Goal: Transaction & Acquisition: Purchase product/service

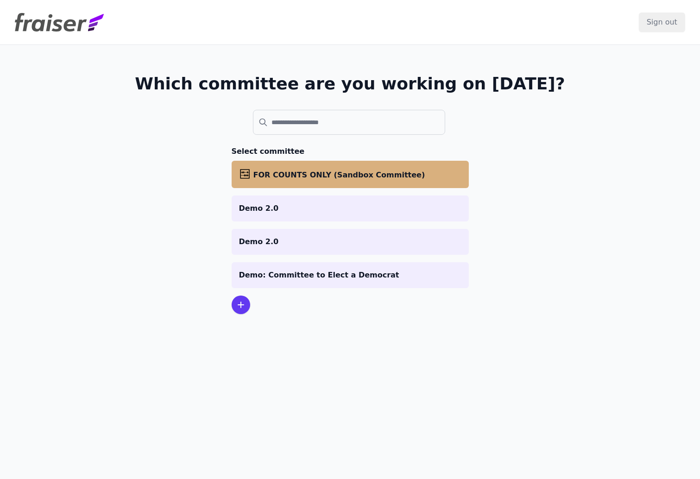
click at [308, 173] on span "FOR COUNTS ONLY (Sandbox Committee)" at bounding box center [339, 174] width 172 height 9
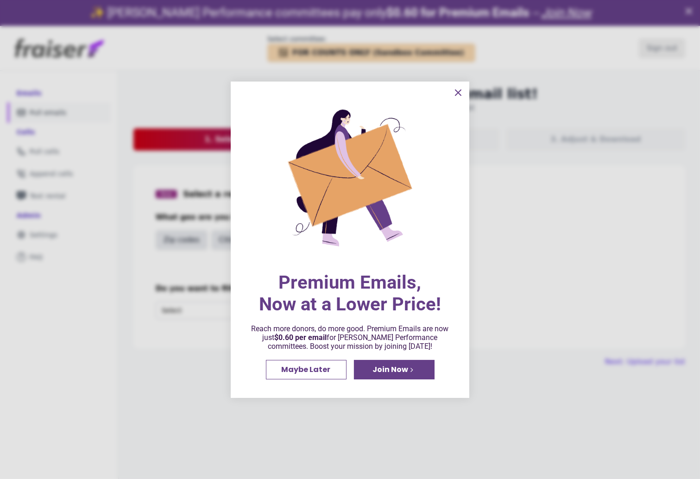
click at [460, 90] on icon "information" at bounding box center [458, 93] width 6 height 6
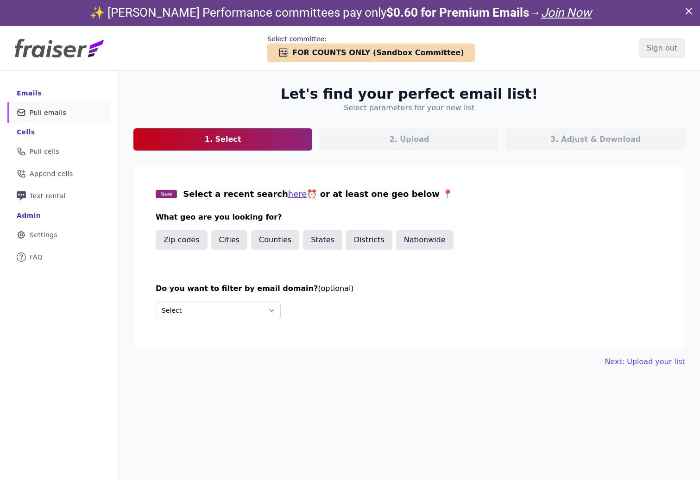
click at [48, 51] on img at bounding box center [59, 48] width 89 height 19
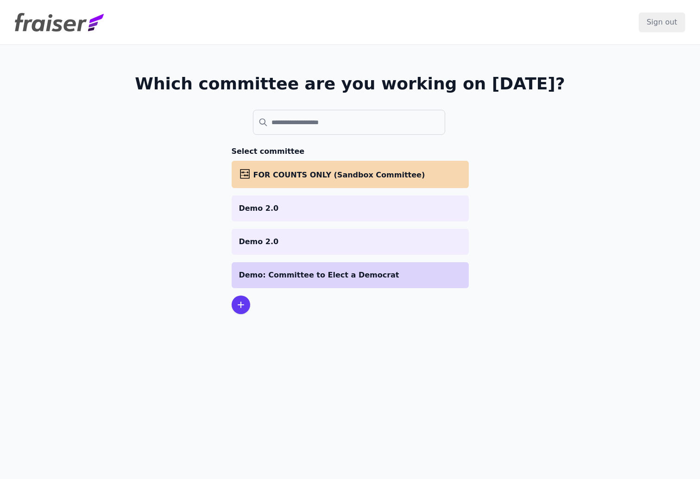
click at [293, 277] on p "Demo: Committee to Elect a Democrat" at bounding box center [350, 274] width 222 height 11
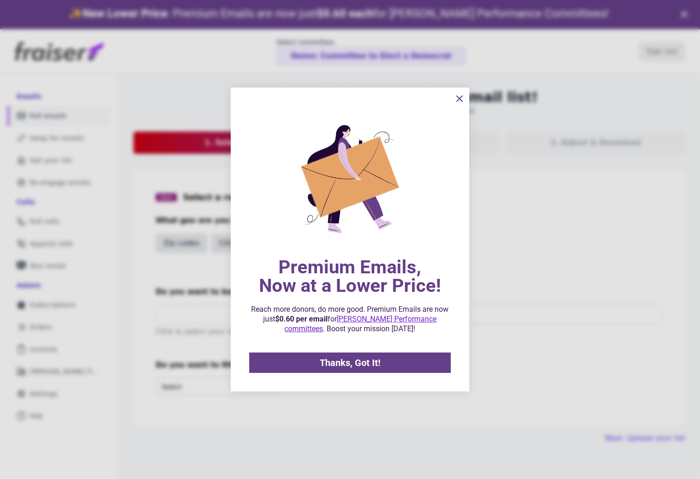
click at [319, 213] on img "information" at bounding box center [349, 179] width 159 height 199
click at [462, 100] on icon "information" at bounding box center [459, 98] width 11 height 11
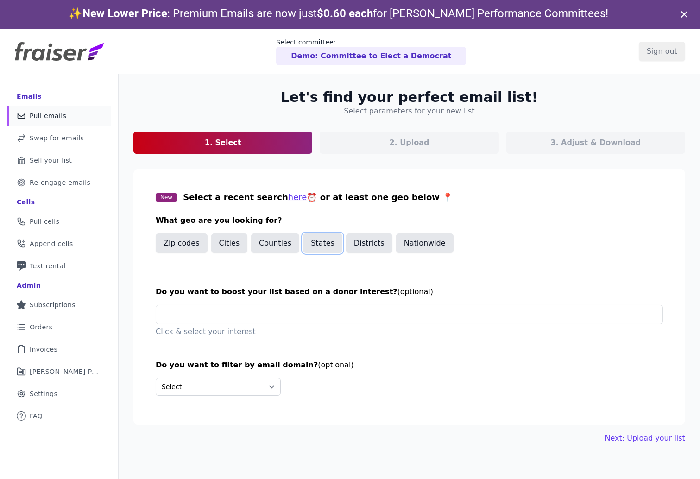
click at [311, 247] on button "States" at bounding box center [322, 242] width 39 height 19
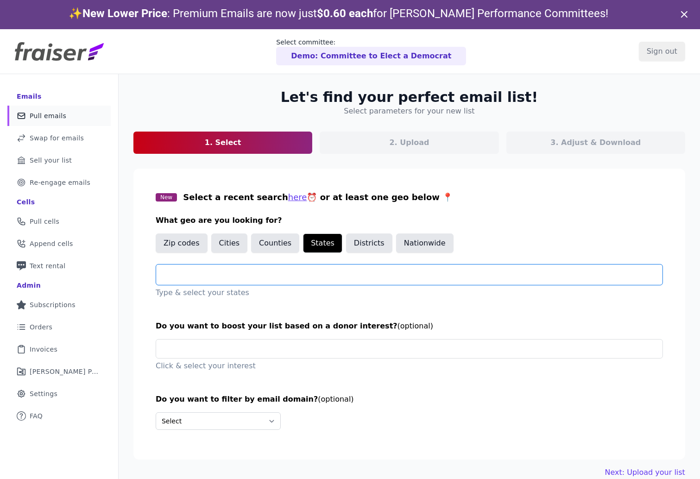
click at [256, 272] on input "text" at bounding box center [412, 274] width 499 height 11
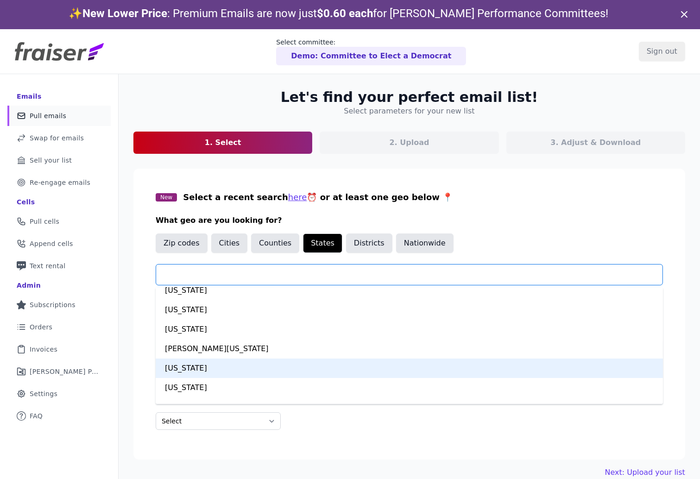
scroll to position [392, 0]
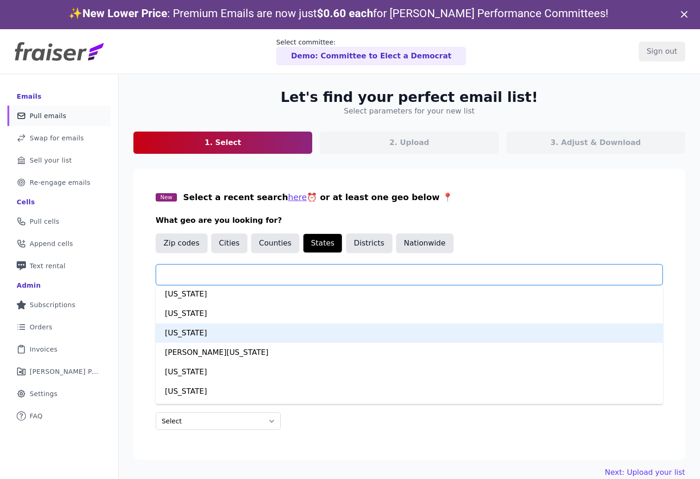
click at [182, 331] on div "Maine" at bounding box center [409, 332] width 507 height 19
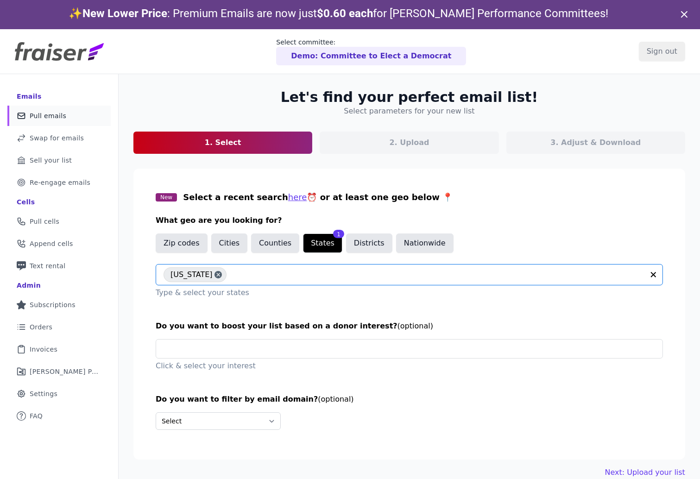
scroll to position [44, 0]
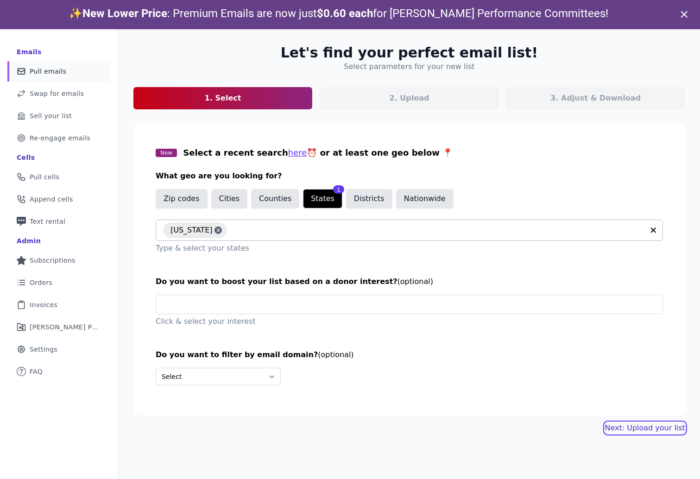
click at [652, 431] on link "Next: Upload your list" at bounding box center [645, 427] width 80 height 11
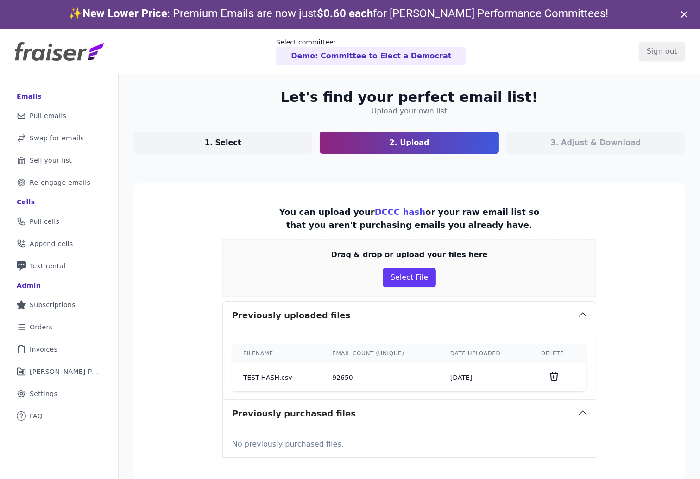
click at [555, 373] on icon at bounding box center [553, 375] width 11 height 11
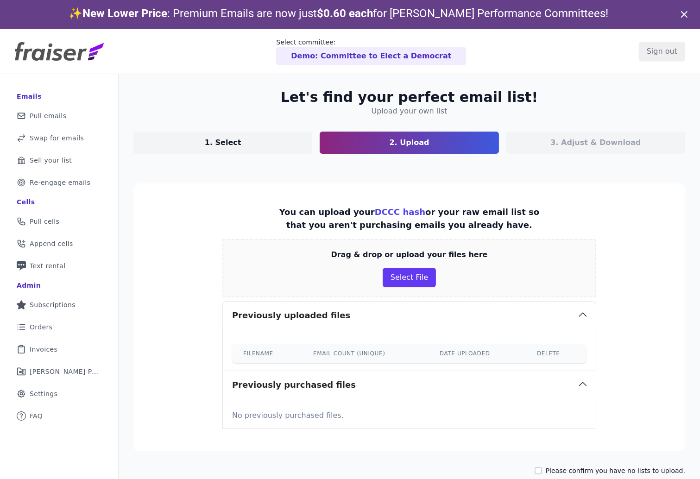
scroll to position [44, 0]
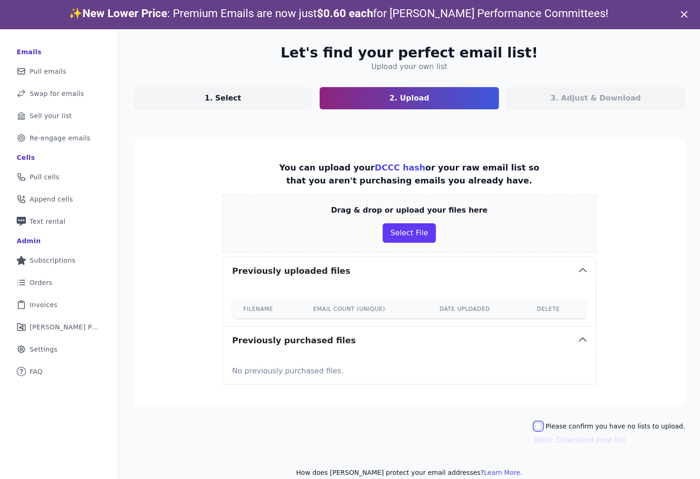
click at [542, 423] on input "Please confirm you have no lists to upload." at bounding box center [537, 425] width 7 height 7
checkbox input "true"
click at [587, 438] on button "Next: Download your list" at bounding box center [579, 439] width 91 height 11
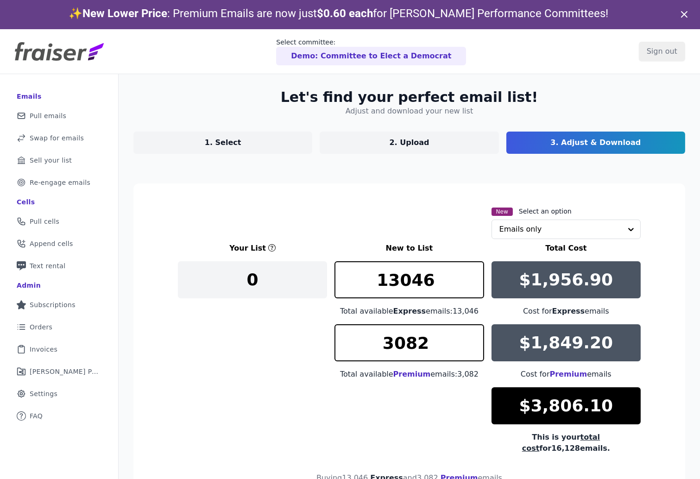
click at [226, 146] on p "1. Select" at bounding box center [223, 142] width 37 height 11
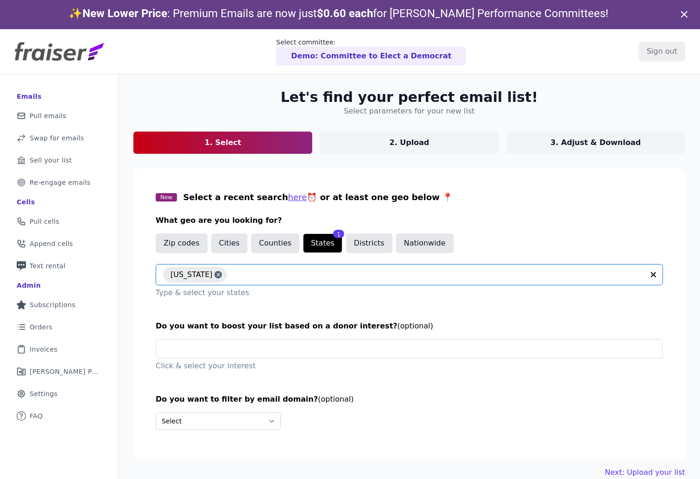
click at [231, 275] on input "text" at bounding box center [437, 274] width 413 height 11
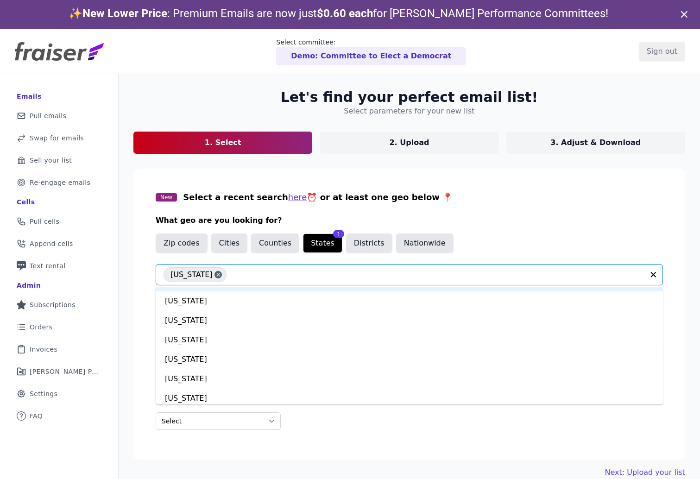
scroll to position [486, 0]
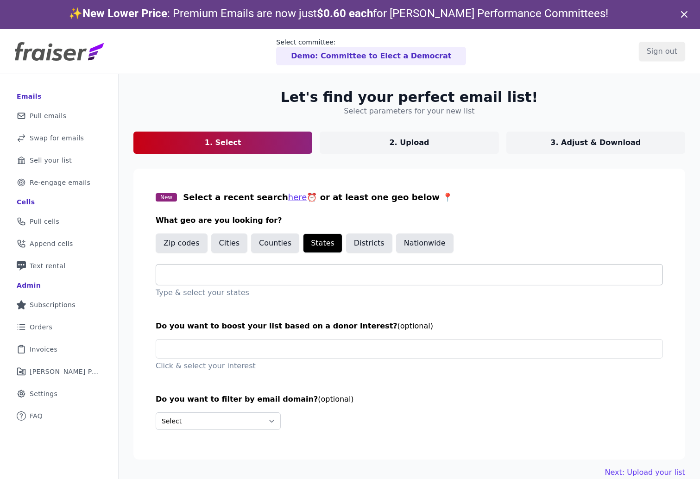
click at [197, 272] on input "text" at bounding box center [412, 274] width 499 height 11
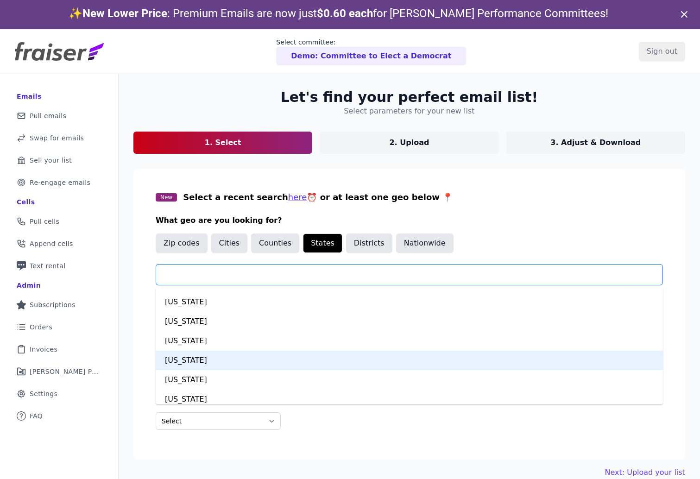
scroll to position [461, 0]
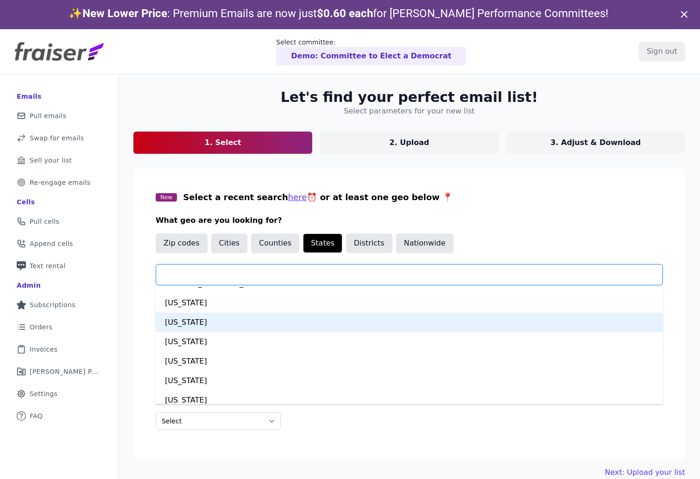
click at [200, 324] on div "Massachusetts" at bounding box center [409, 322] width 507 height 19
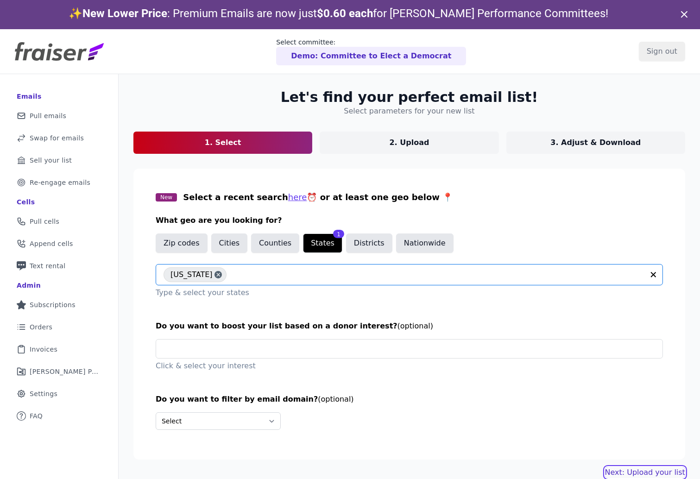
click at [623, 467] on link "Next: Upload your list" at bounding box center [645, 472] width 80 height 11
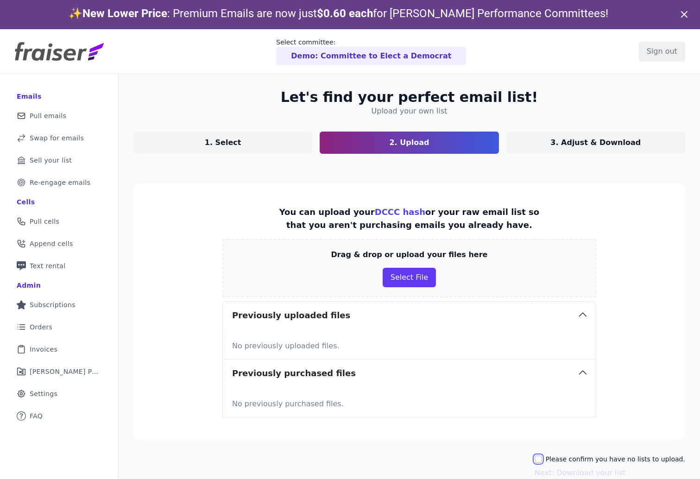
click at [542, 456] on input "Please confirm you have no lists to upload." at bounding box center [537, 458] width 7 height 7
checkbox input "true"
click at [552, 468] on button "Next: Download your list" at bounding box center [579, 472] width 91 height 11
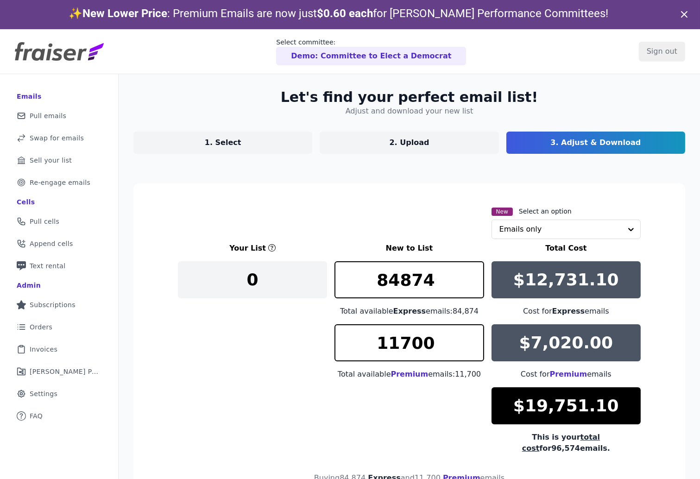
click at [193, 138] on link "1. Select" at bounding box center [222, 142] width 179 height 22
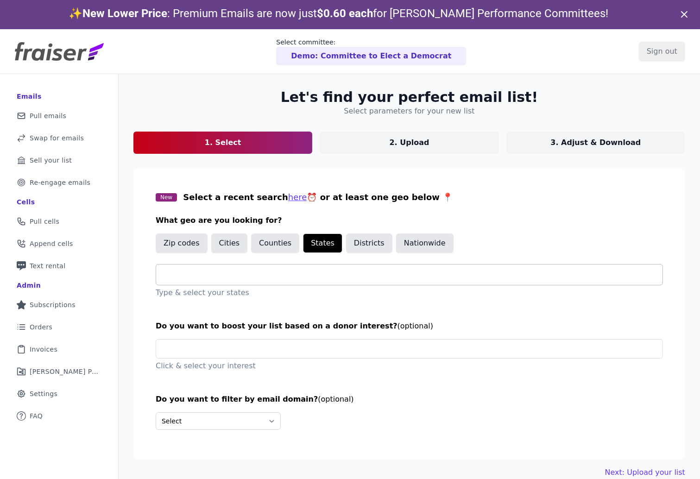
click at [217, 276] on input "text" at bounding box center [412, 274] width 499 height 11
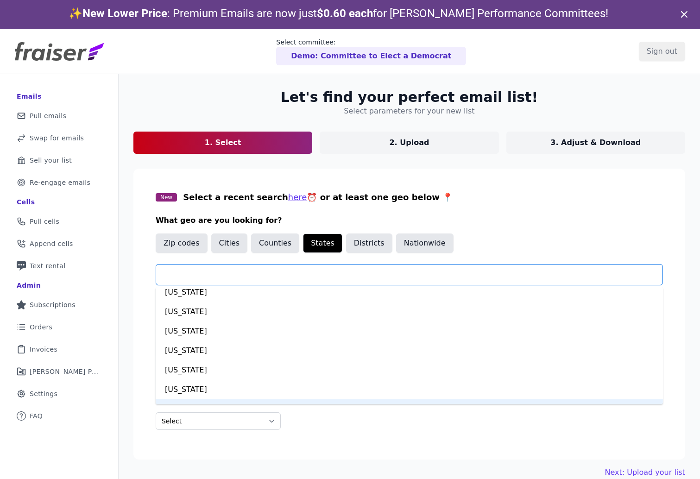
scroll to position [860, 0]
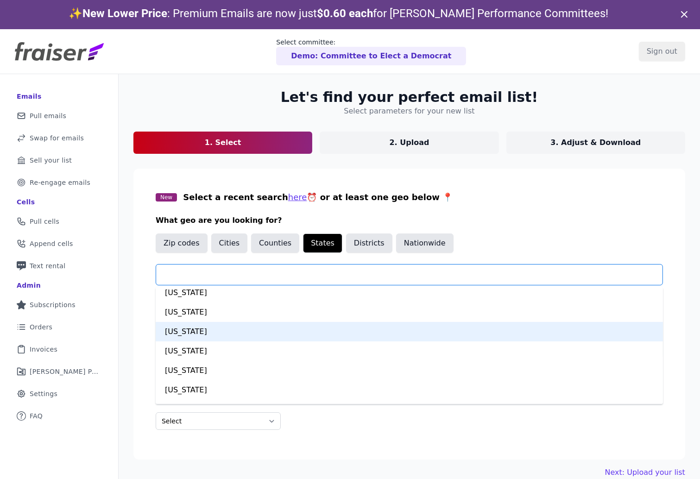
click at [194, 332] on div "[US_STATE]" at bounding box center [409, 331] width 507 height 19
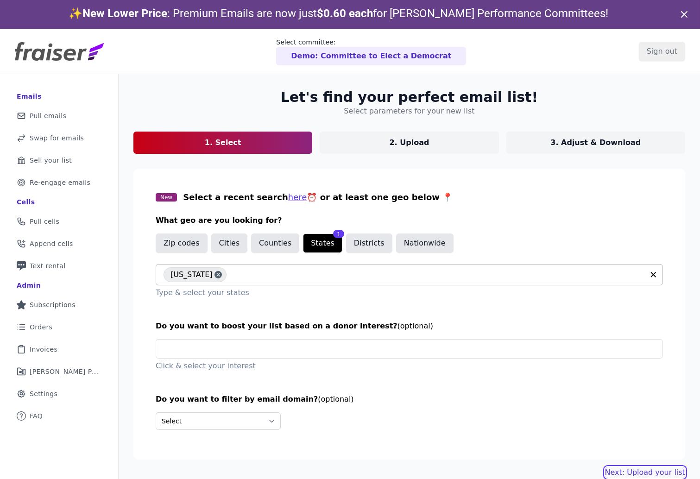
click at [653, 469] on link "Next: Upload your list" at bounding box center [645, 472] width 80 height 11
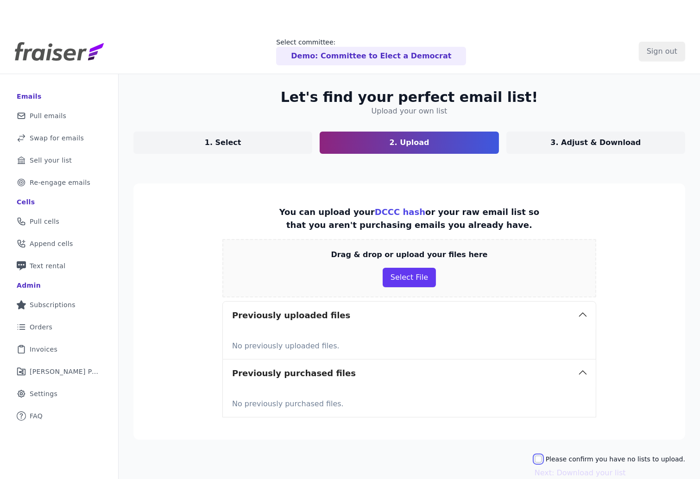
click at [547, 454] on div "Please confirm you have no lists to upload." at bounding box center [609, 458] width 150 height 9
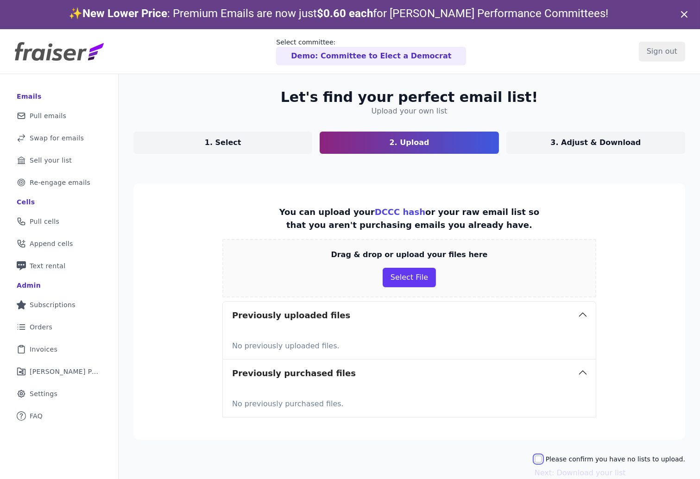
scroll to position [44, 0]
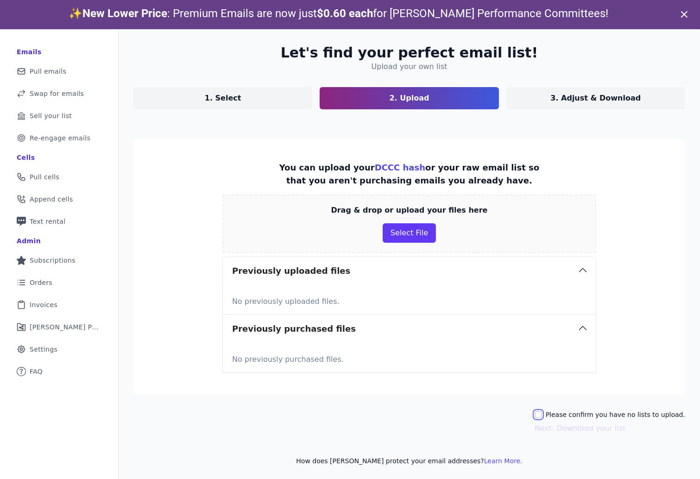
click at [542, 415] on input "Please confirm you have no lists to upload." at bounding box center [537, 414] width 7 height 7
checkbox input "true"
click at [557, 425] on button "Next: Download your list" at bounding box center [579, 428] width 91 height 11
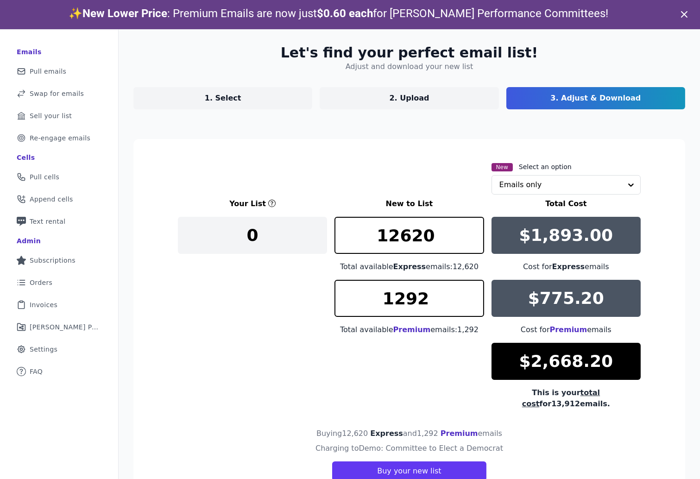
click at [213, 93] on p "1. Select" at bounding box center [223, 98] width 37 height 11
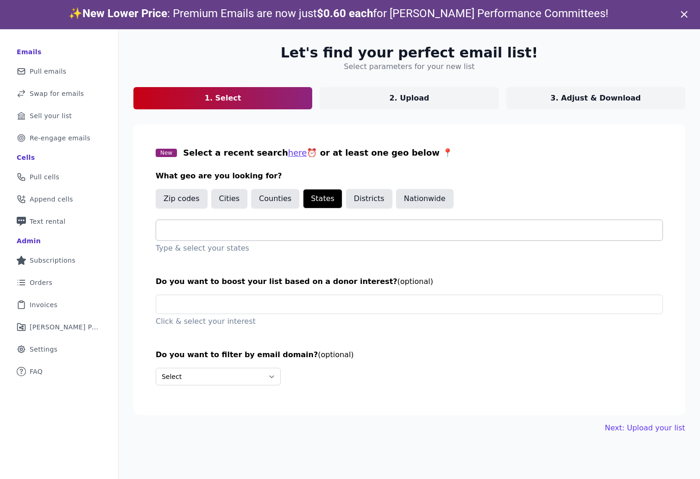
click at [221, 231] on input "text" at bounding box center [412, 230] width 499 height 11
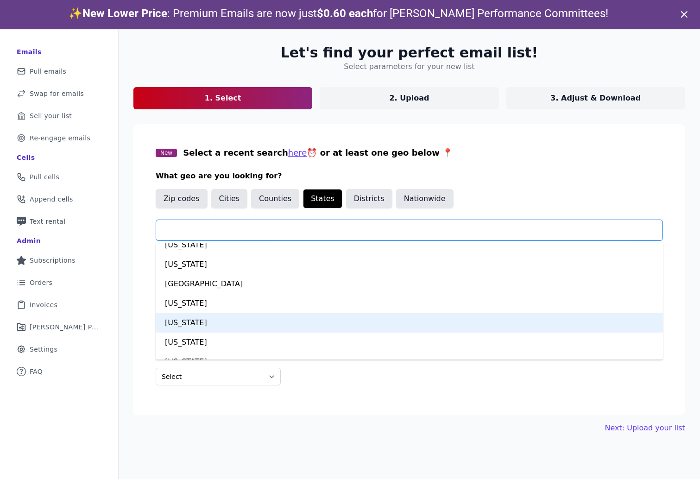
scroll to position [992, 0]
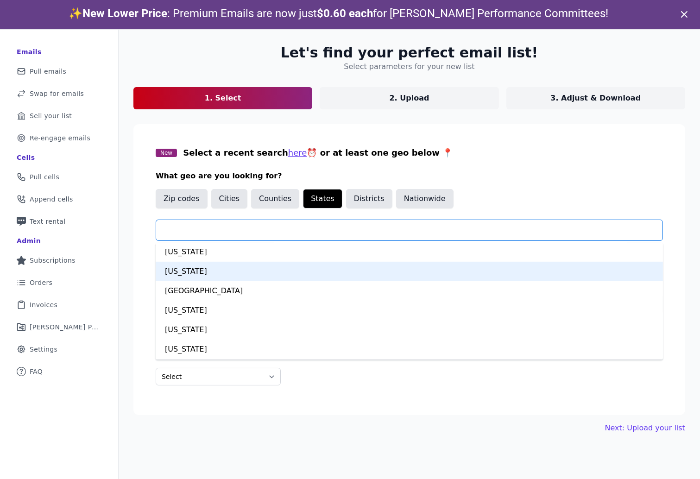
click at [196, 272] on div "[US_STATE]" at bounding box center [409, 271] width 507 height 19
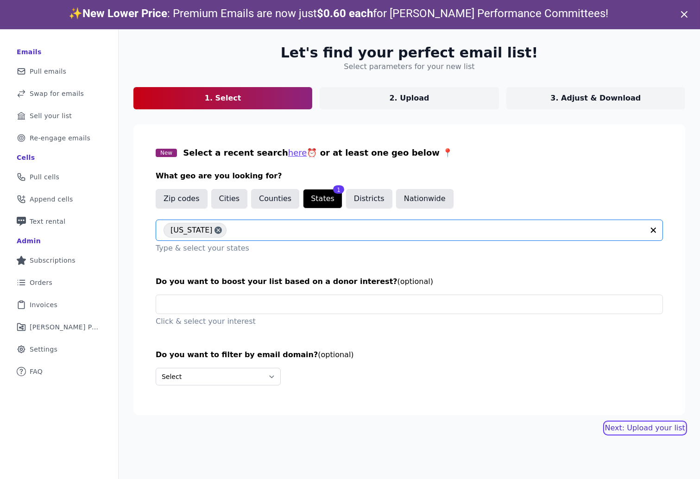
click at [634, 424] on link "Next: Upload your list" at bounding box center [645, 427] width 80 height 11
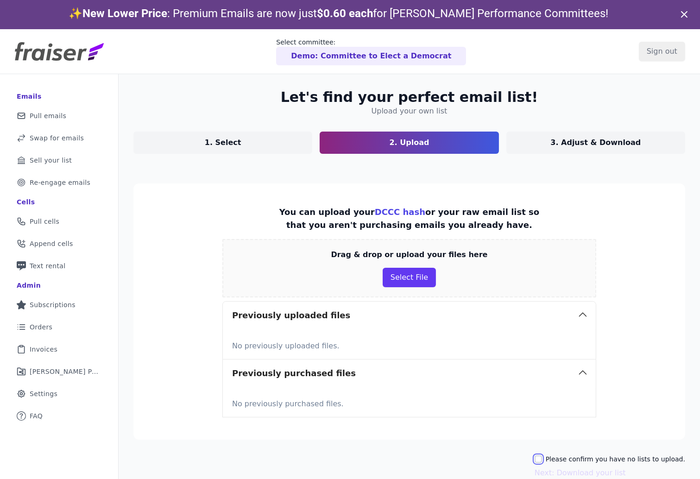
click at [542, 458] on input "Please confirm you have no lists to upload." at bounding box center [537, 458] width 7 height 7
checkbox input "true"
click at [553, 470] on button "Next: Download your list" at bounding box center [579, 472] width 91 height 11
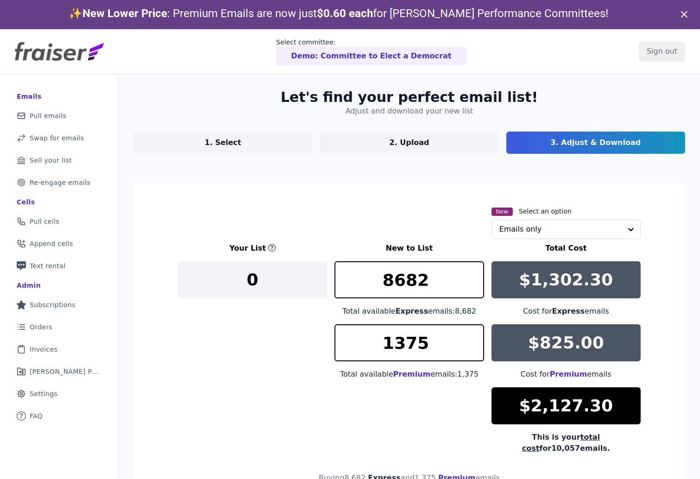
click at [248, 138] on link "1. Select" at bounding box center [222, 142] width 179 height 22
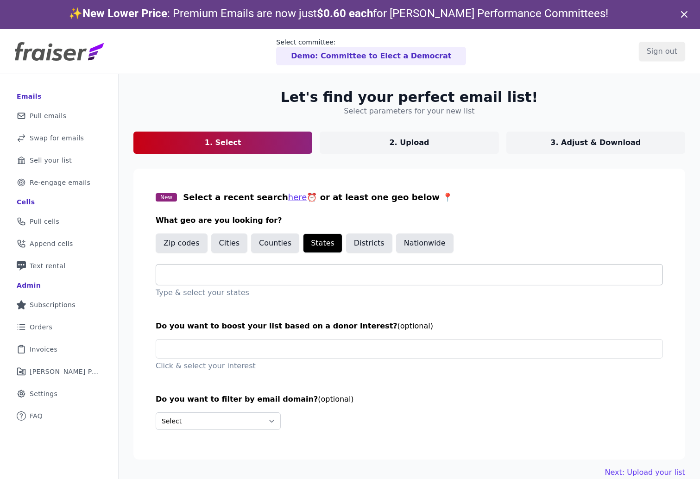
click at [208, 272] on input "text" at bounding box center [412, 274] width 499 height 11
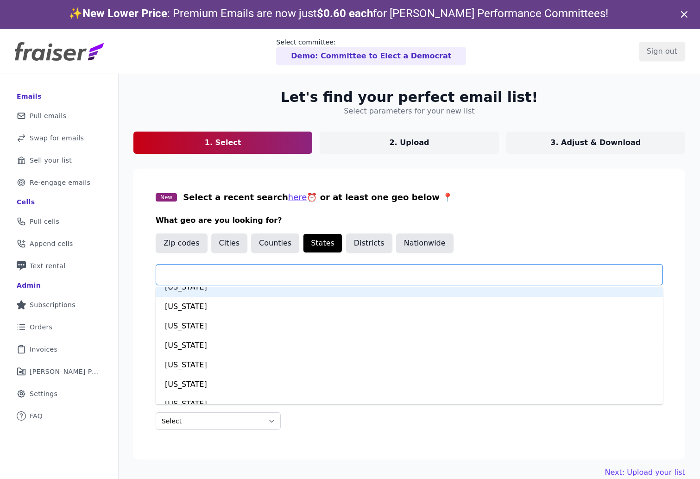
scroll to position [71, 0]
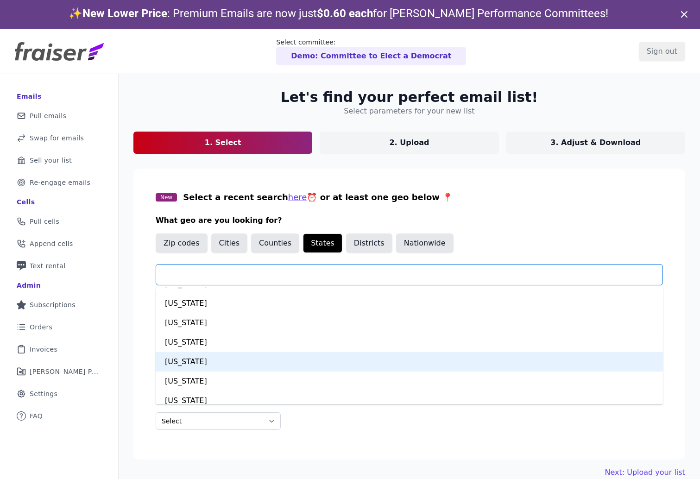
click at [193, 358] on div "Connecticut" at bounding box center [409, 361] width 507 height 19
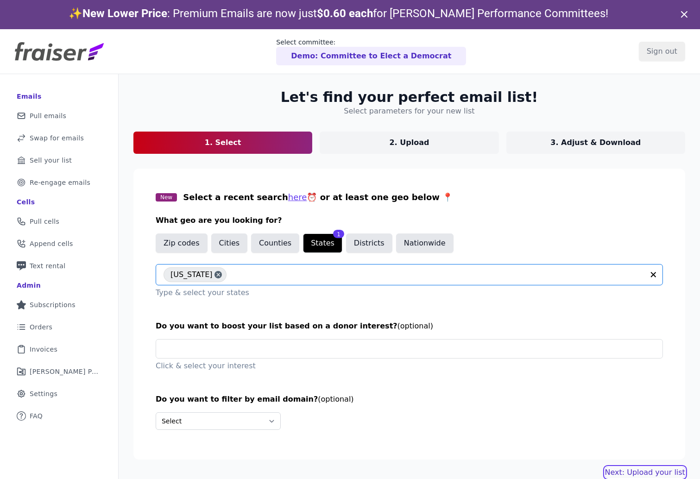
click at [630, 472] on link "Next: Upload your list" at bounding box center [645, 472] width 80 height 11
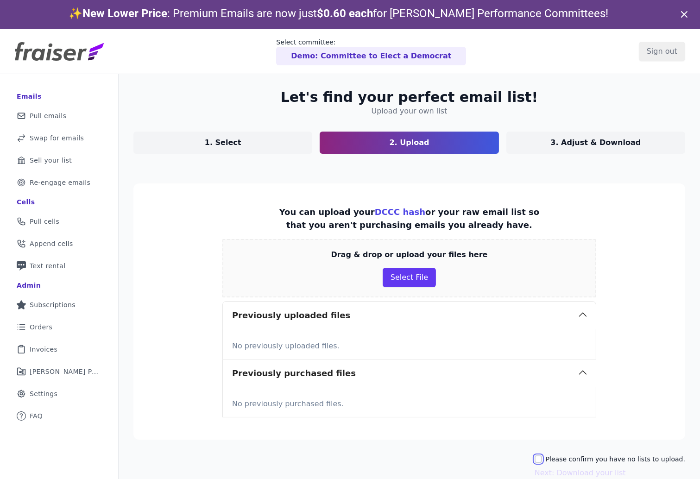
click at [542, 457] on input "Please confirm you have no lists to upload." at bounding box center [537, 458] width 7 height 7
checkbox input "true"
click at [551, 474] on button "Next: Download your list" at bounding box center [579, 472] width 91 height 11
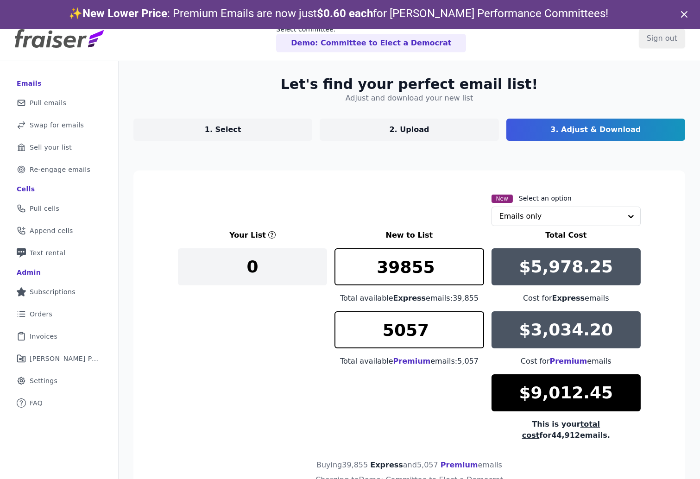
scroll to position [25, 0]
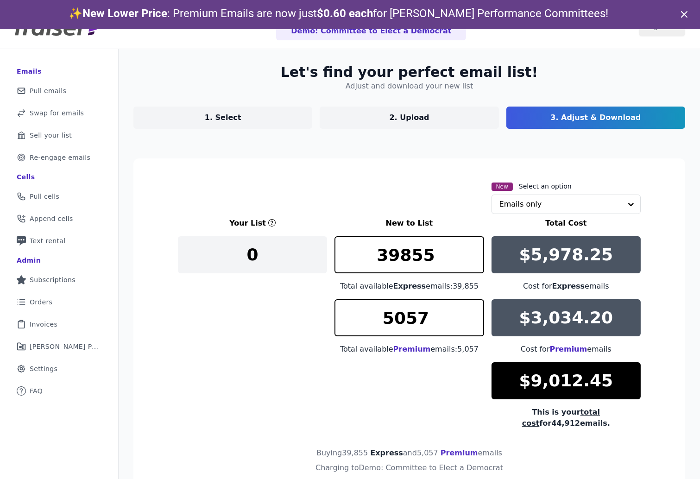
click at [254, 119] on link "1. Select" at bounding box center [222, 117] width 179 height 22
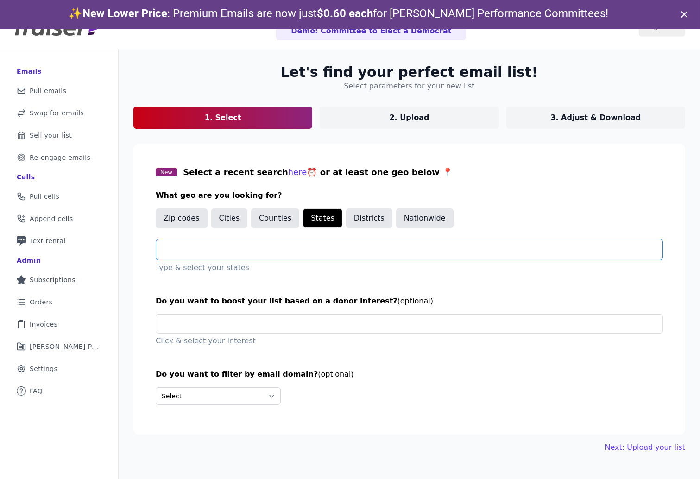
click at [216, 249] on input "text" at bounding box center [412, 249] width 499 height 11
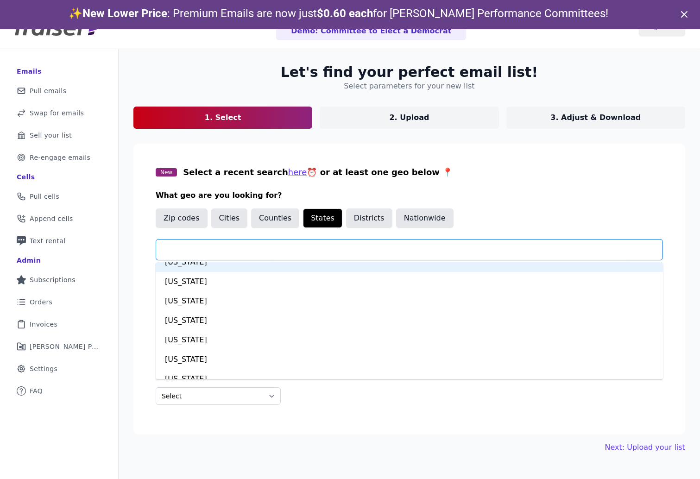
scroll to position [50, 0]
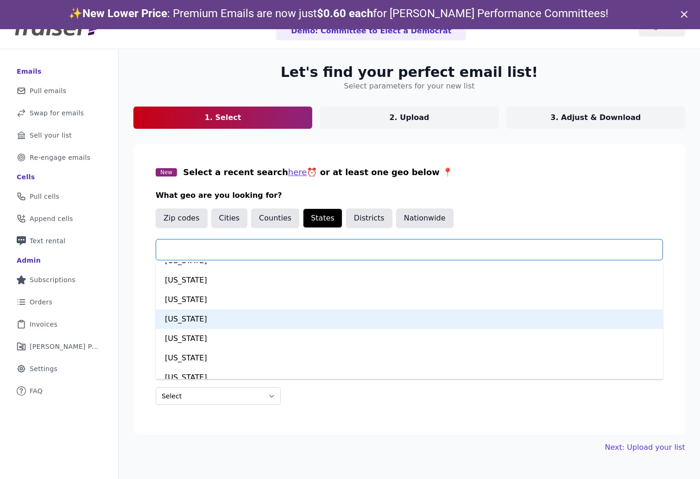
click at [188, 320] on div "[US_STATE]" at bounding box center [409, 318] width 507 height 19
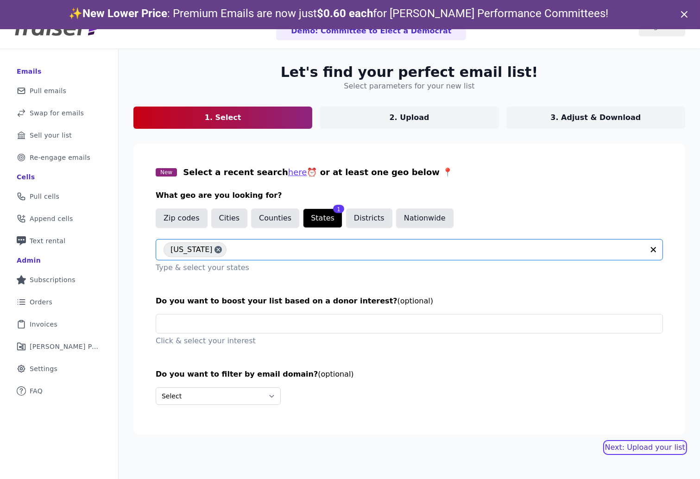
click at [625, 444] on link "Next: Upload your list" at bounding box center [645, 447] width 80 height 11
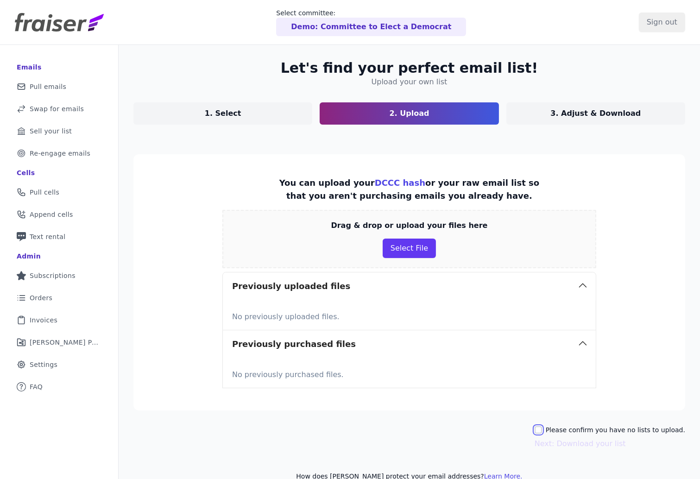
click at [542, 431] on input "Please confirm you have no lists to upload." at bounding box center [537, 429] width 7 height 7
checkbox input "true"
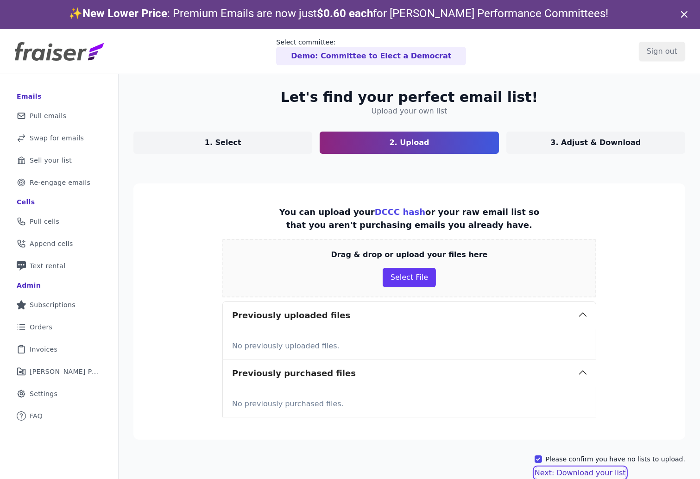
click at [558, 471] on button "Next: Download your list" at bounding box center [579, 472] width 91 height 11
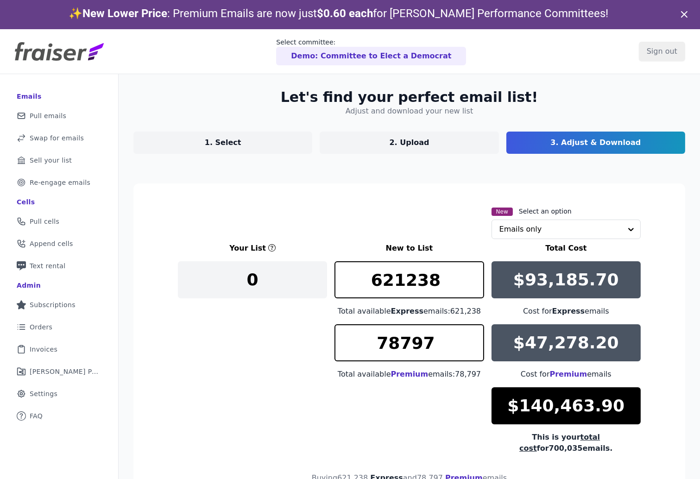
scroll to position [13, 0]
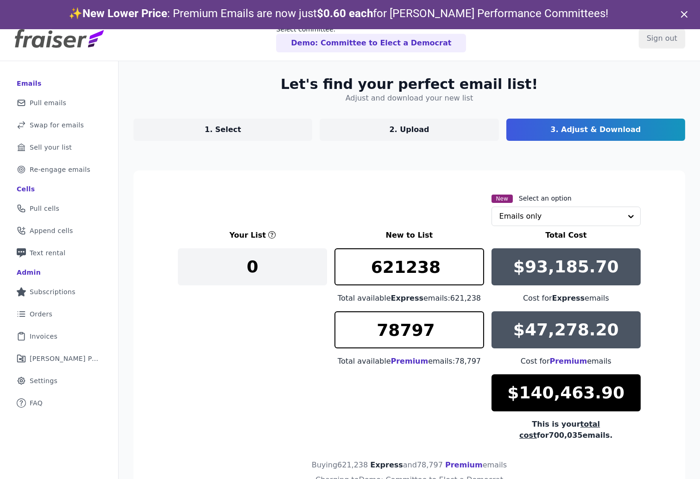
click at [238, 122] on link "1. Select" at bounding box center [222, 130] width 179 height 22
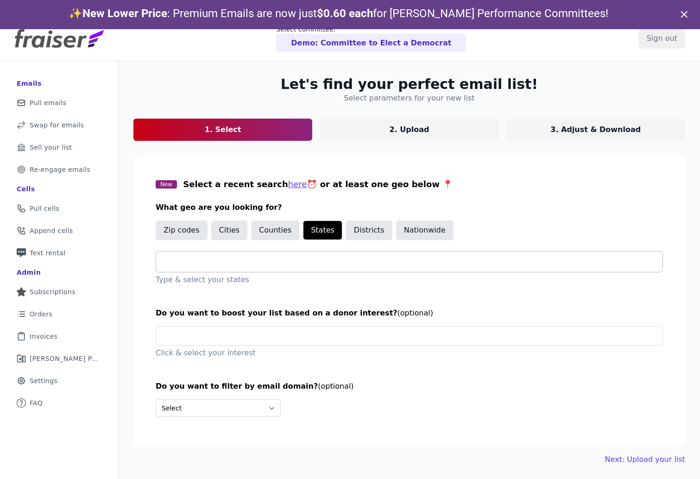
click at [212, 261] on input "text" at bounding box center [412, 261] width 499 height 11
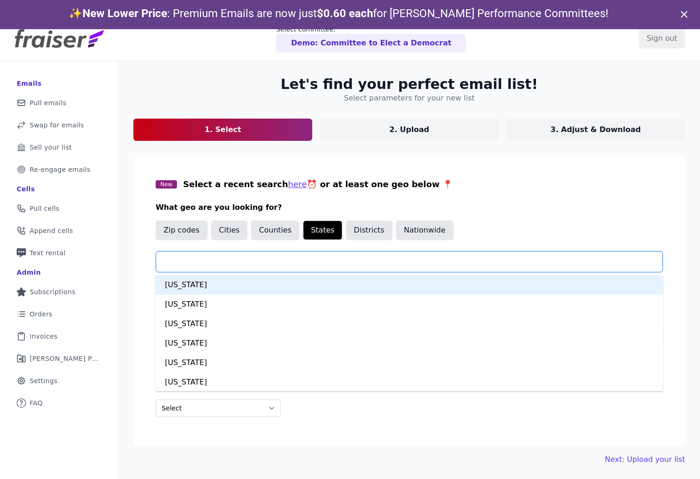
scroll to position [623, 0]
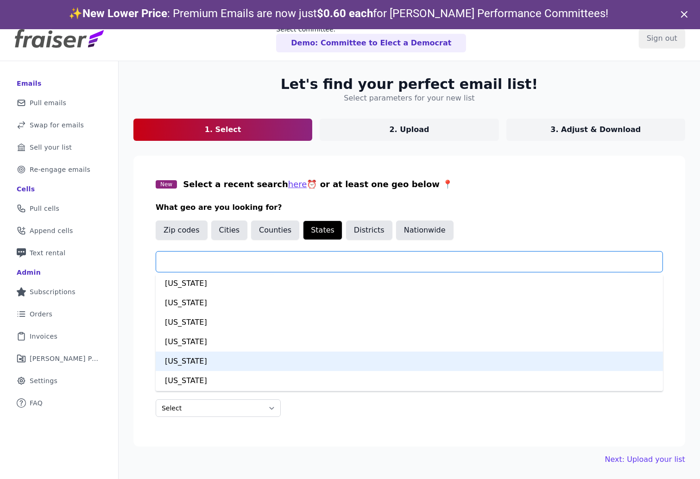
click at [192, 361] on div "New York" at bounding box center [409, 360] width 507 height 19
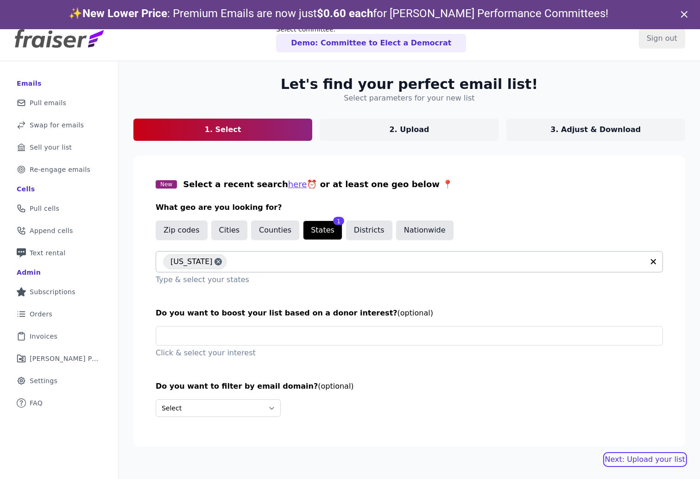
click at [639, 456] on link "Next: Upload your list" at bounding box center [645, 459] width 80 height 11
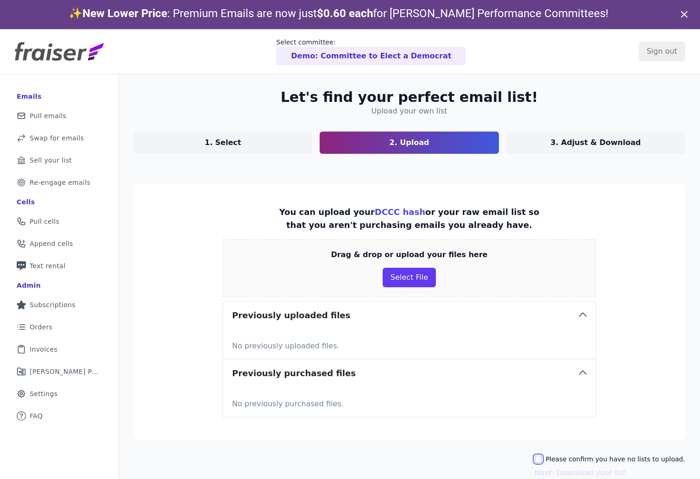
click at [542, 457] on input "Please confirm you have no lists to upload." at bounding box center [537, 458] width 7 height 7
checkbox input "true"
click at [583, 473] on button "Next: Download your list" at bounding box center [579, 472] width 91 height 11
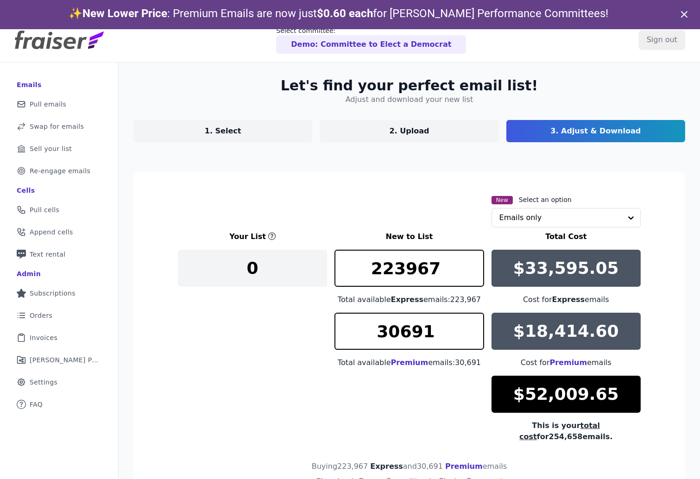
scroll to position [13, 0]
